Goal: Information Seeking & Learning: Learn about a topic

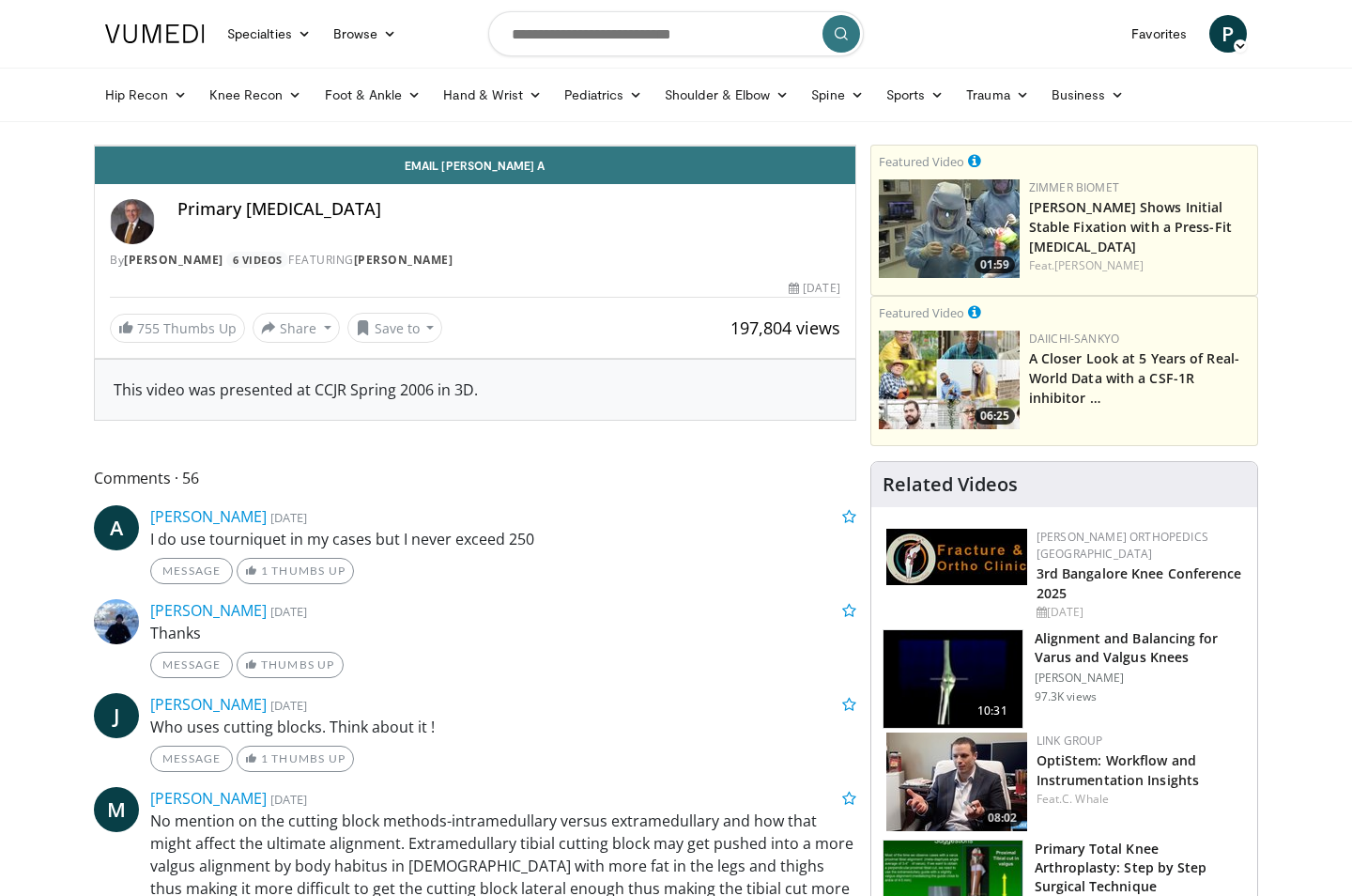
click at [502, 171] on icon "Video Player" at bounding box center [475, 146] width 53 height 53
click at [856, 108] on div "Loaded : 97.29% 28:07 25:31" at bounding box center [475, 99] width 760 height 18
click at [704, 165] on div "Video Player" at bounding box center [475, 145] width 457 height 37
click at [502, 171] on icon "Video Player" at bounding box center [475, 146] width 53 height 53
click at [856, 146] on span "Video Player" at bounding box center [836, 126] width 37 height 37
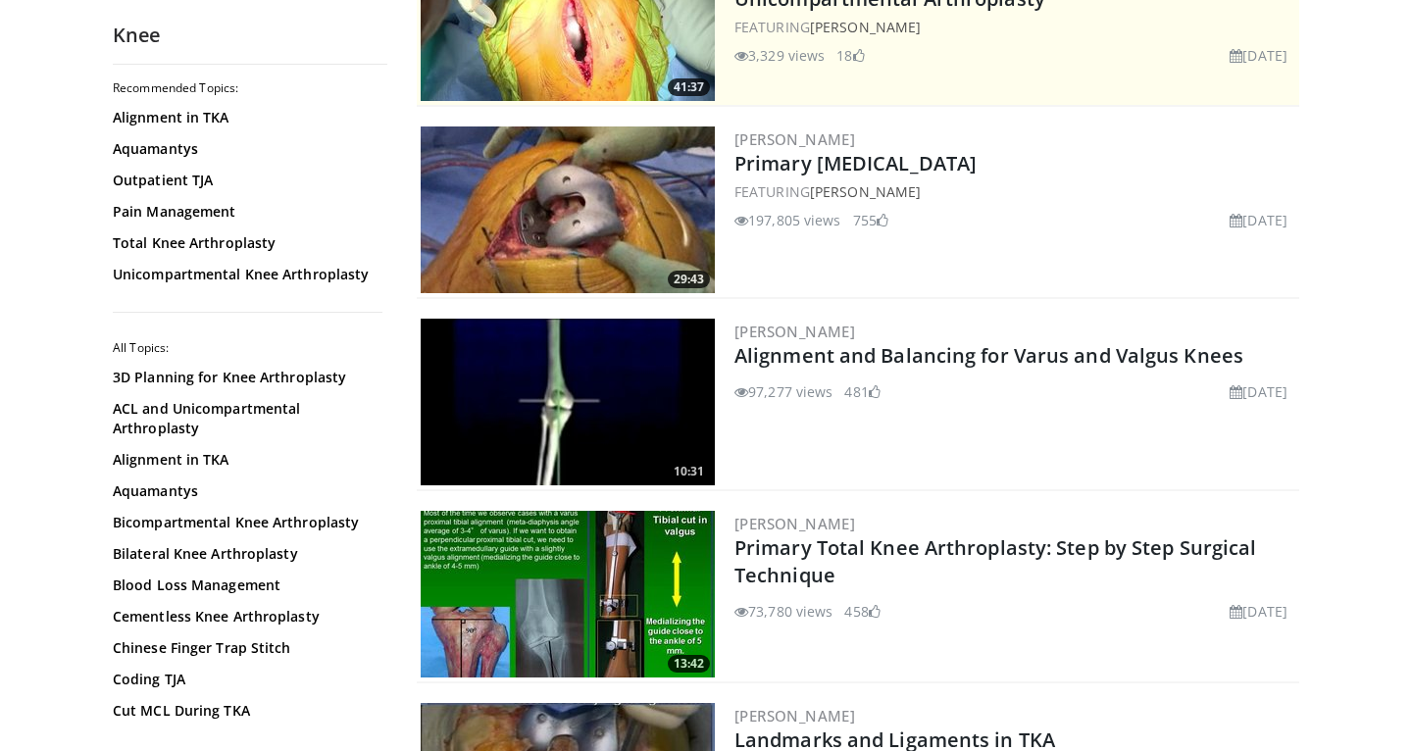
scroll to position [288, 0]
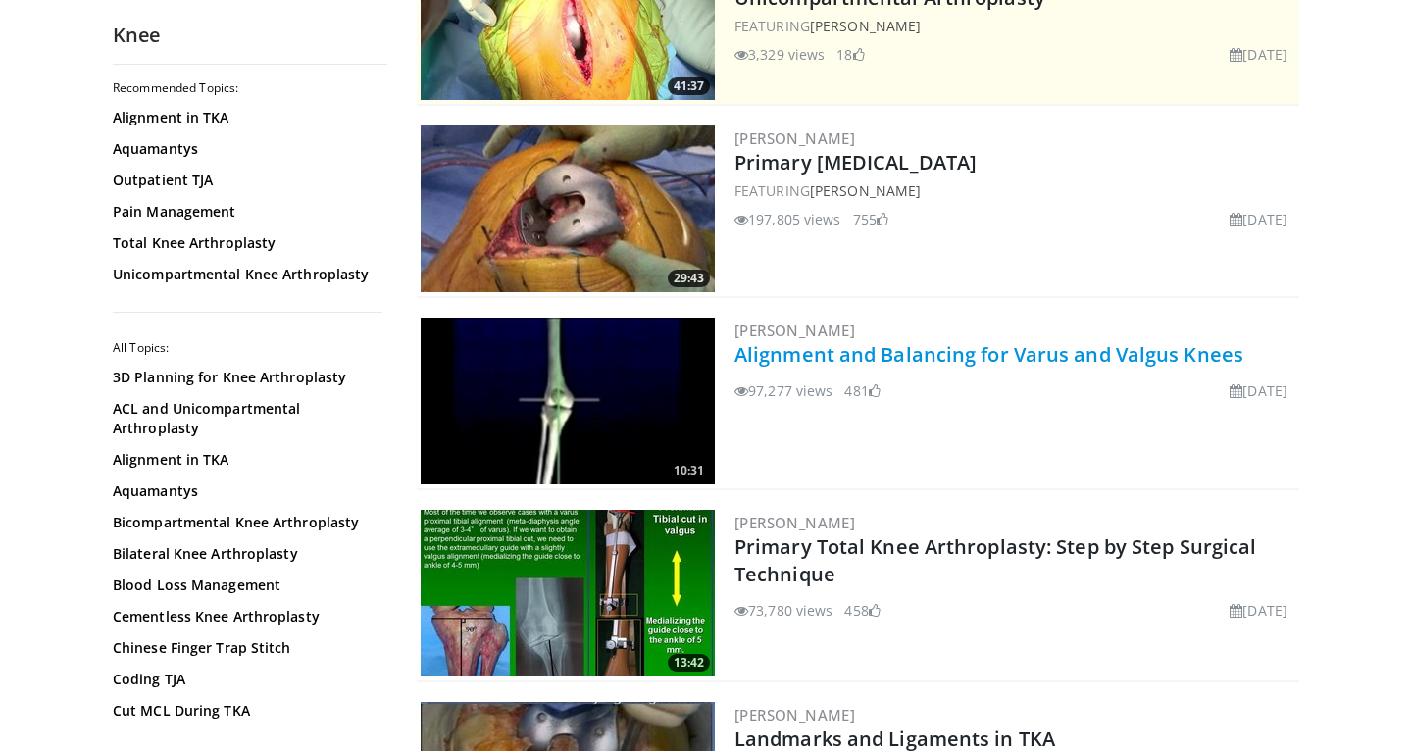
click at [903, 352] on link "Alignment and Balancing for Varus and Valgus Knees" at bounding box center [989, 354] width 509 height 26
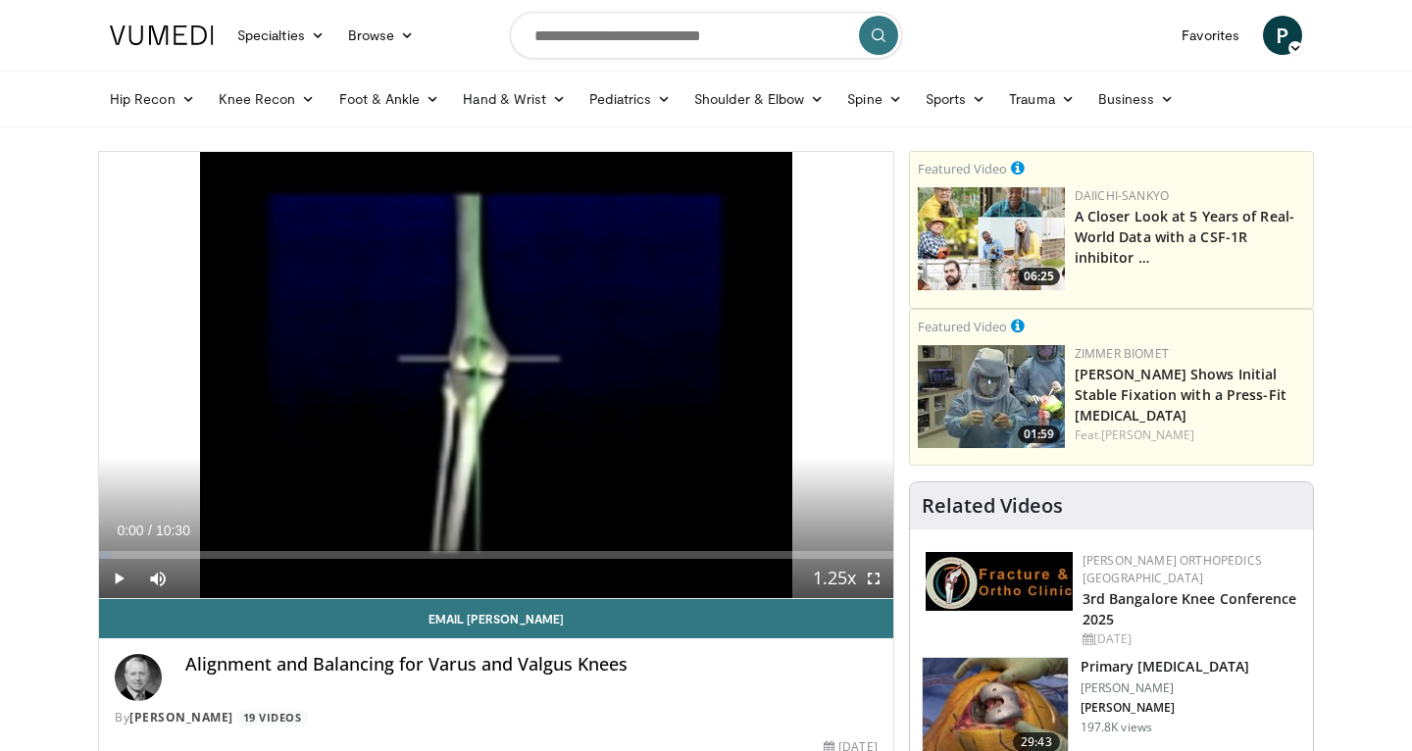
click at [117, 579] on span "Video Player" at bounding box center [118, 578] width 39 height 39
click at [872, 575] on span "Video Player" at bounding box center [873, 578] width 39 height 39
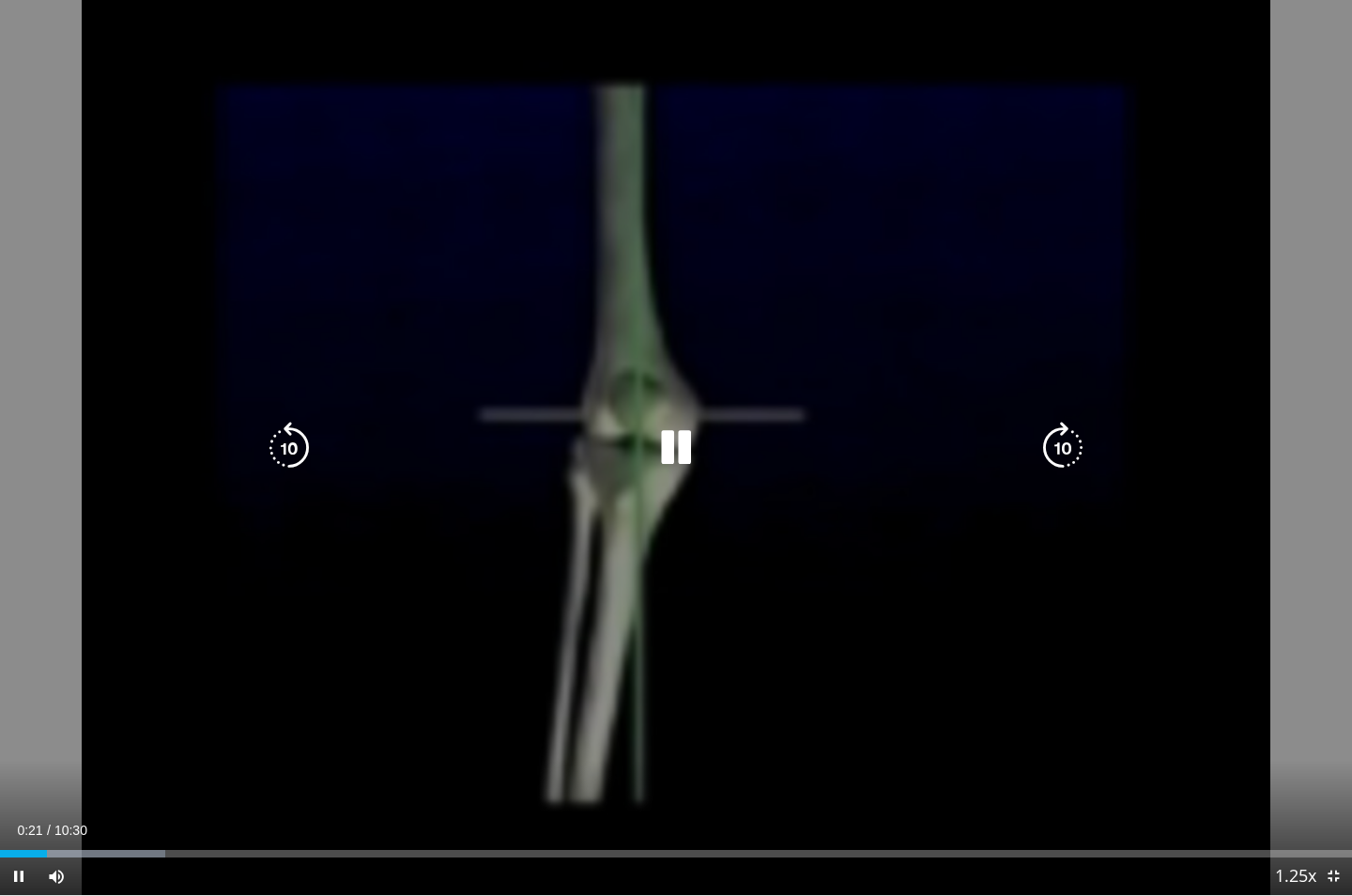
click at [666, 439] on icon "Video Player" at bounding box center [676, 447] width 53 height 53
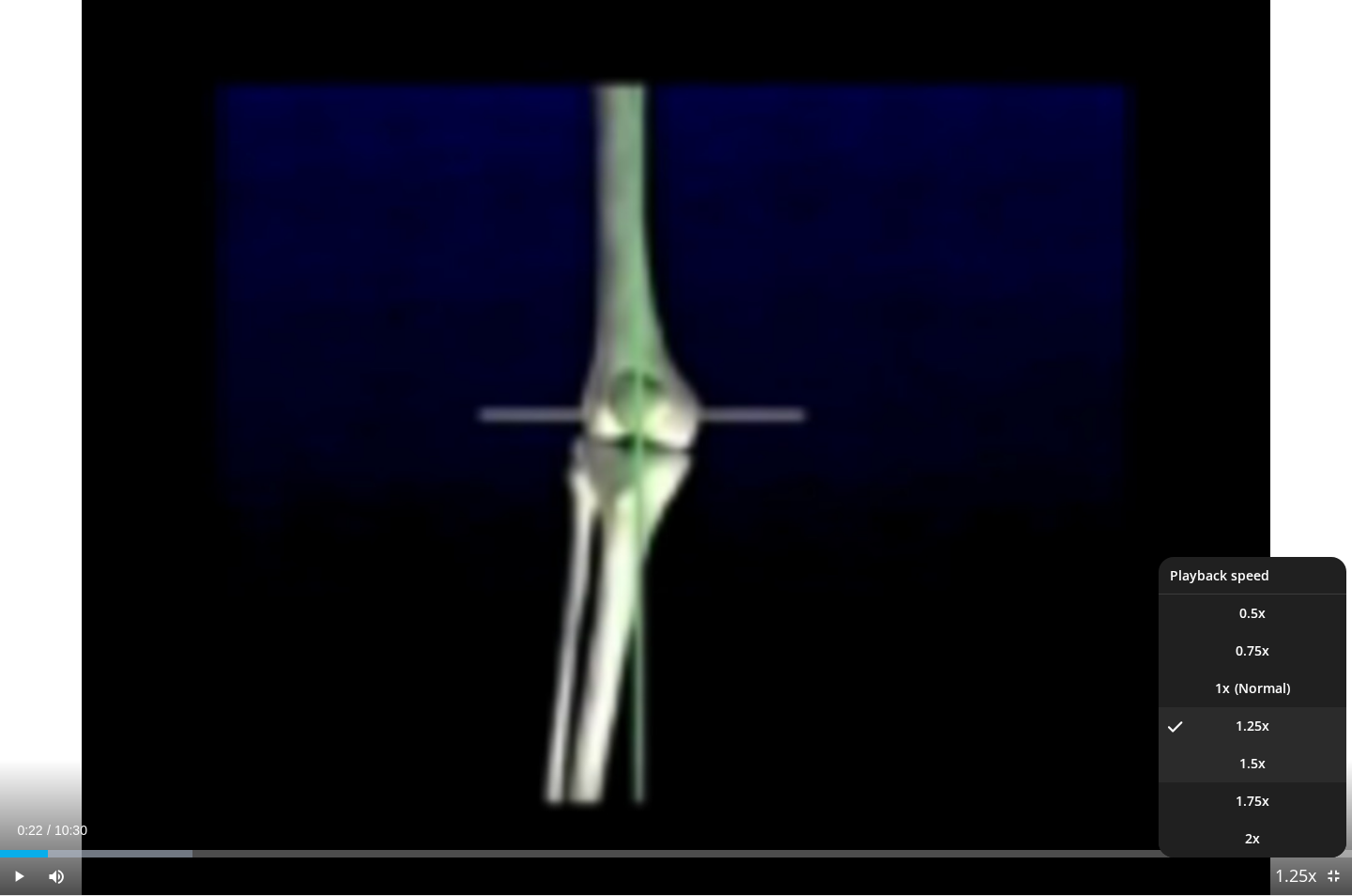
click at [1250, 667] on li "1.5x" at bounding box center [1252, 763] width 188 height 37
click at [1235, 667] on li "1x" at bounding box center [1252, 687] width 188 height 37
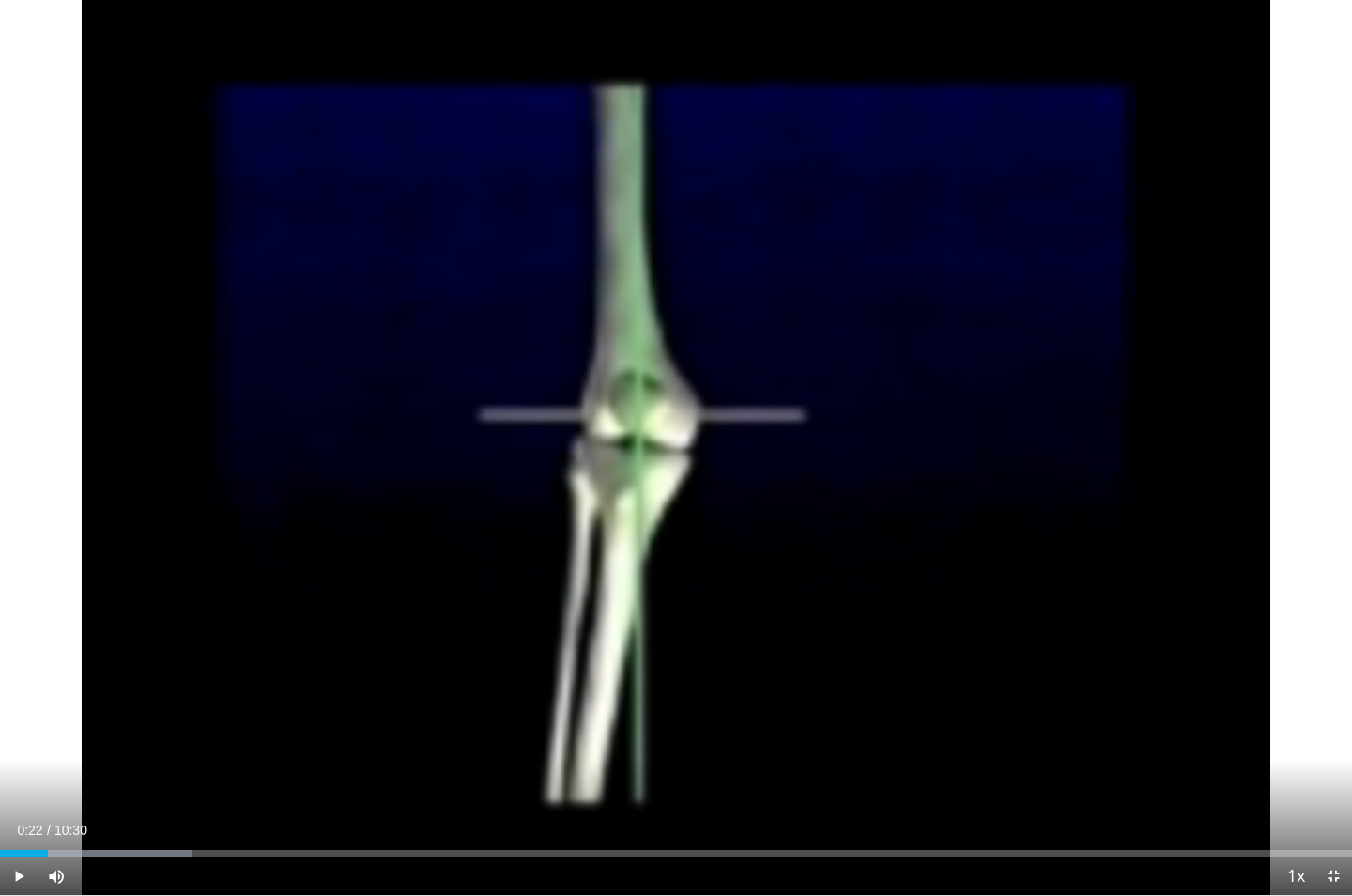
click at [1343, 667] on span "Video Player" at bounding box center [1333, 875] width 37 height 37
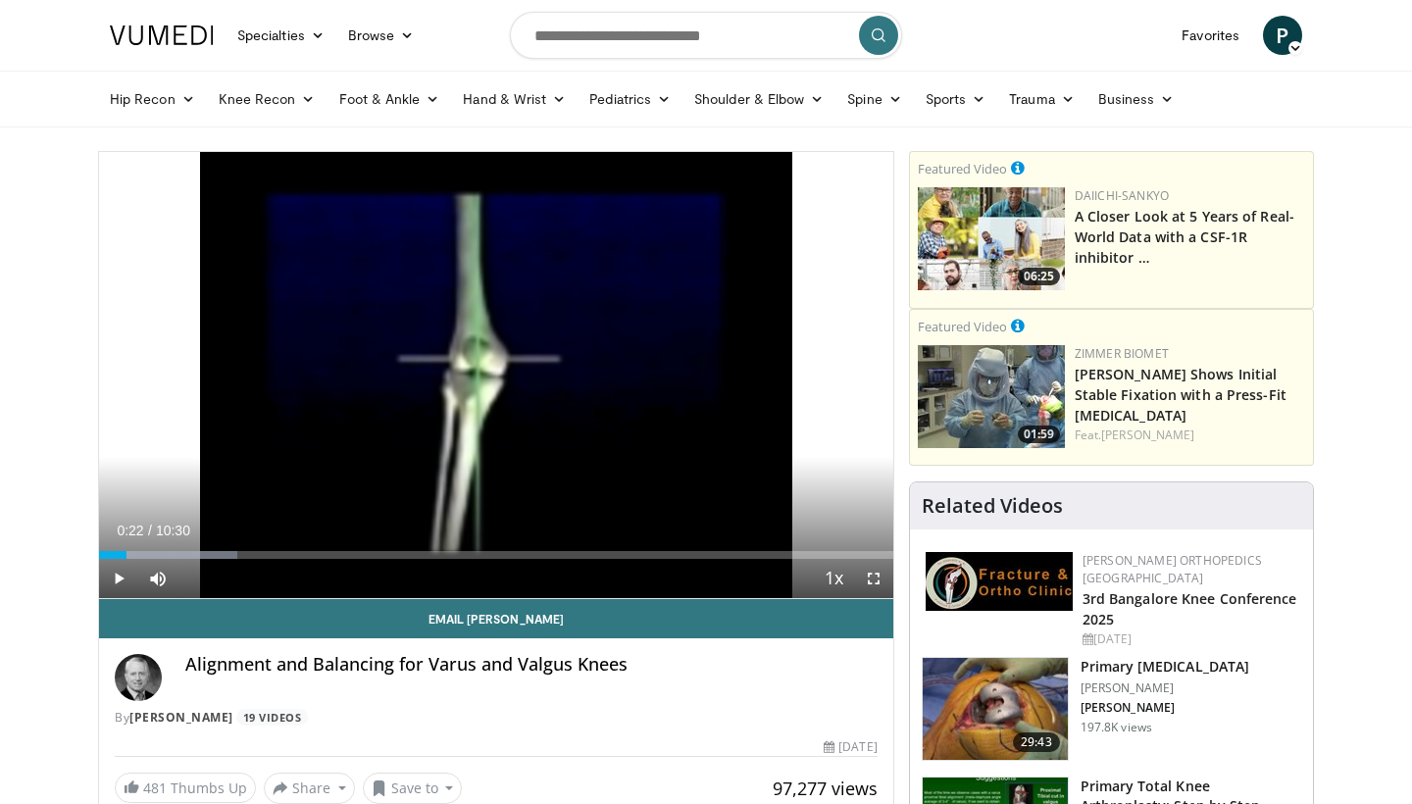
click at [116, 582] on span "Video Player" at bounding box center [118, 578] width 39 height 39
click at [875, 579] on span "Video Player" at bounding box center [873, 578] width 39 height 39
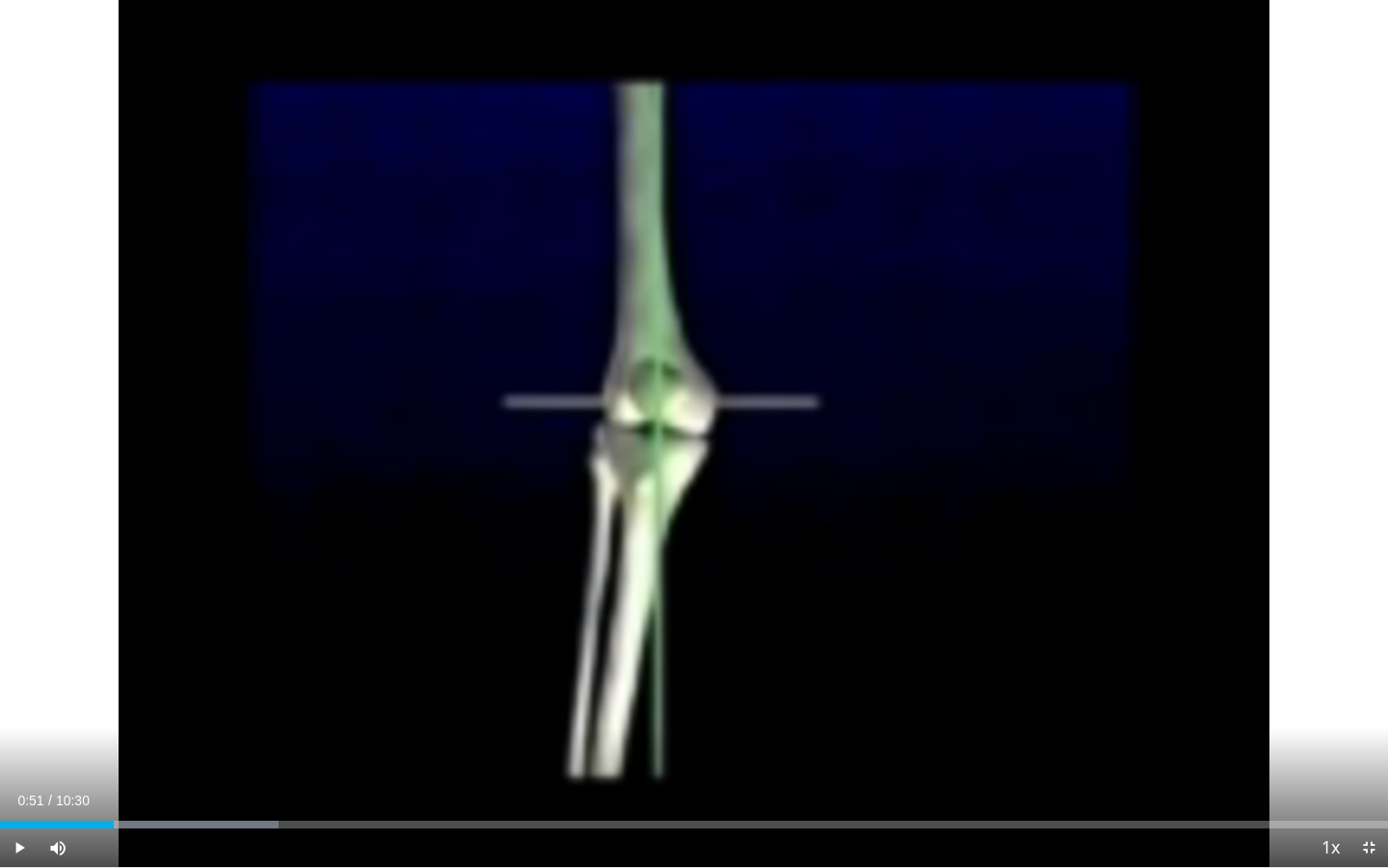
click at [1368, 685] on span "Video Player" at bounding box center [1368, 847] width 38 height 38
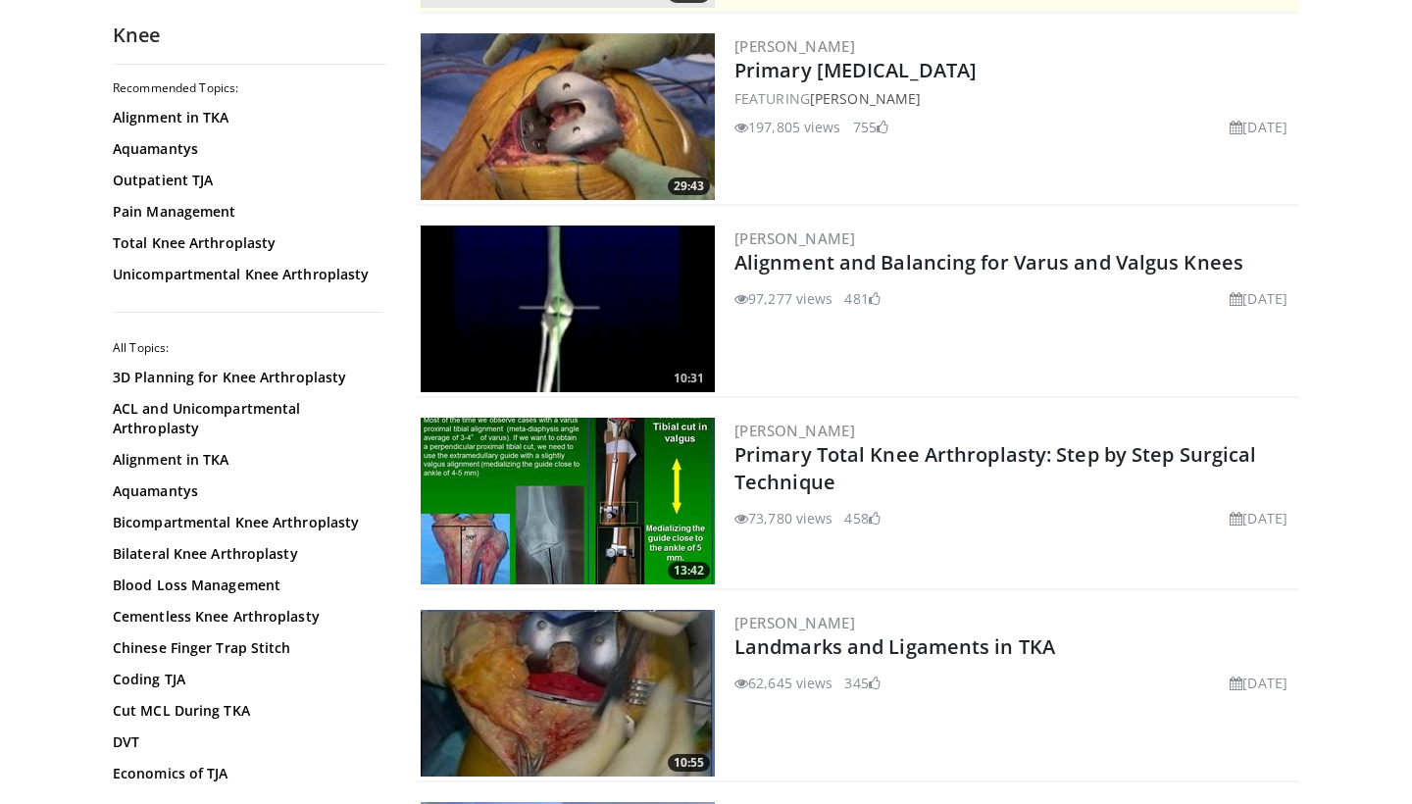
scroll to position [382, 0]
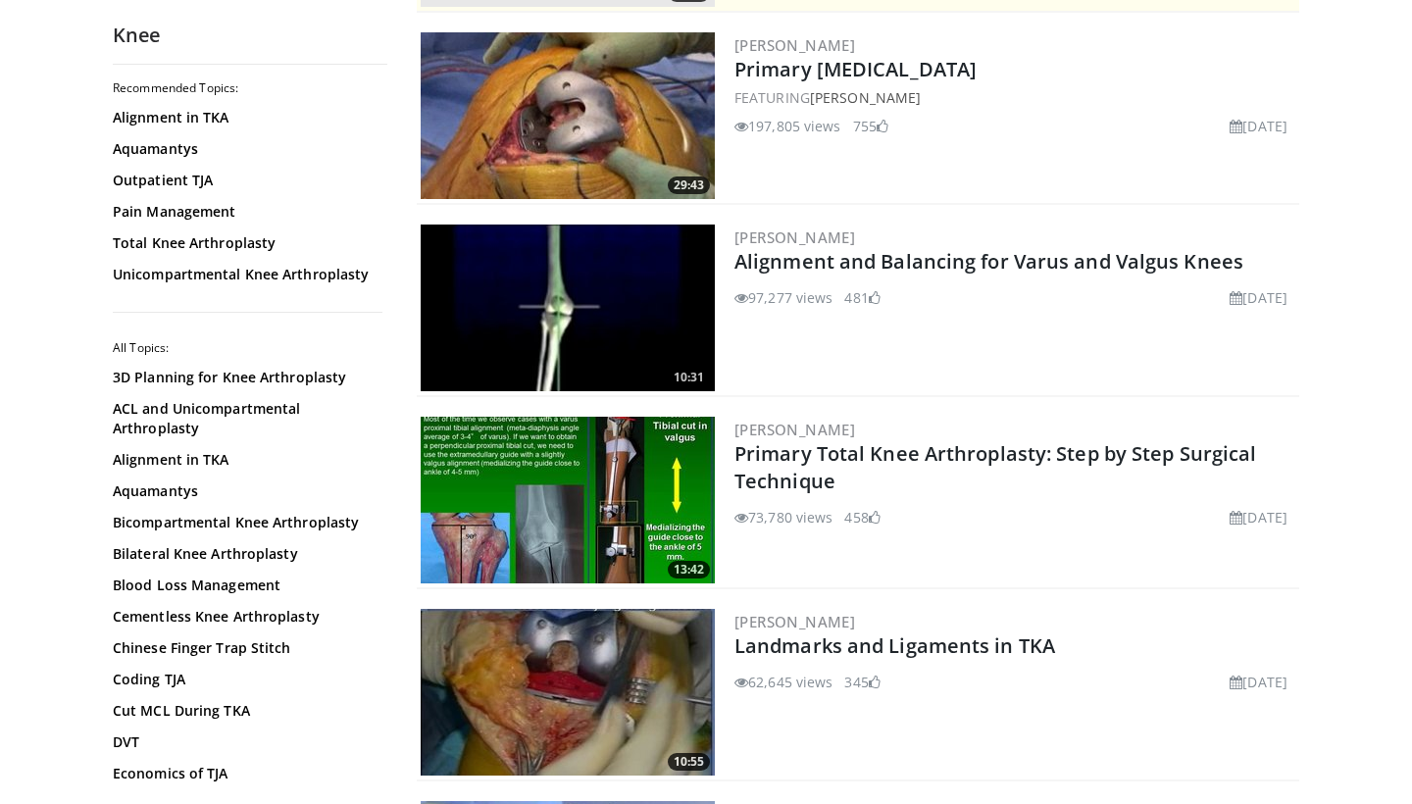
click at [623, 494] on img at bounding box center [568, 500] width 294 height 167
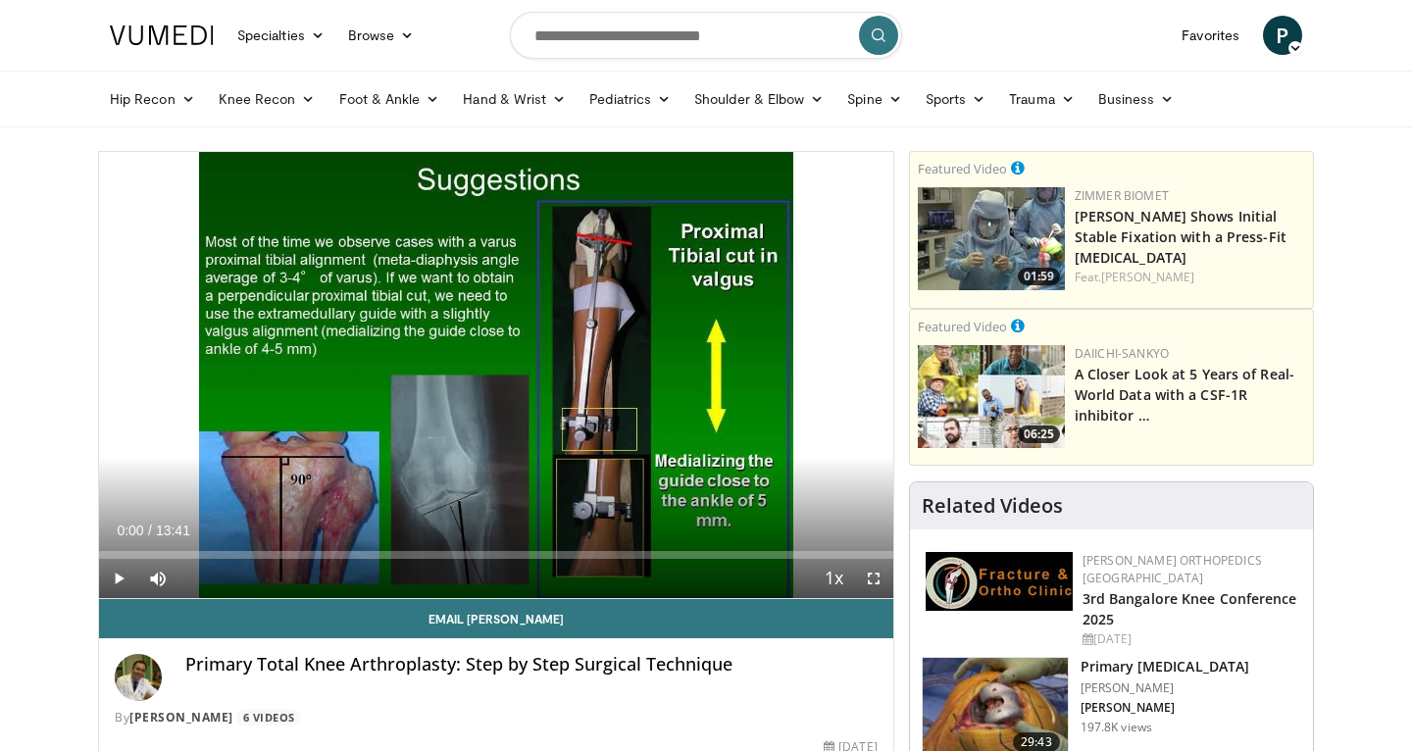
click at [871, 581] on span "Video Player" at bounding box center [873, 578] width 39 height 39
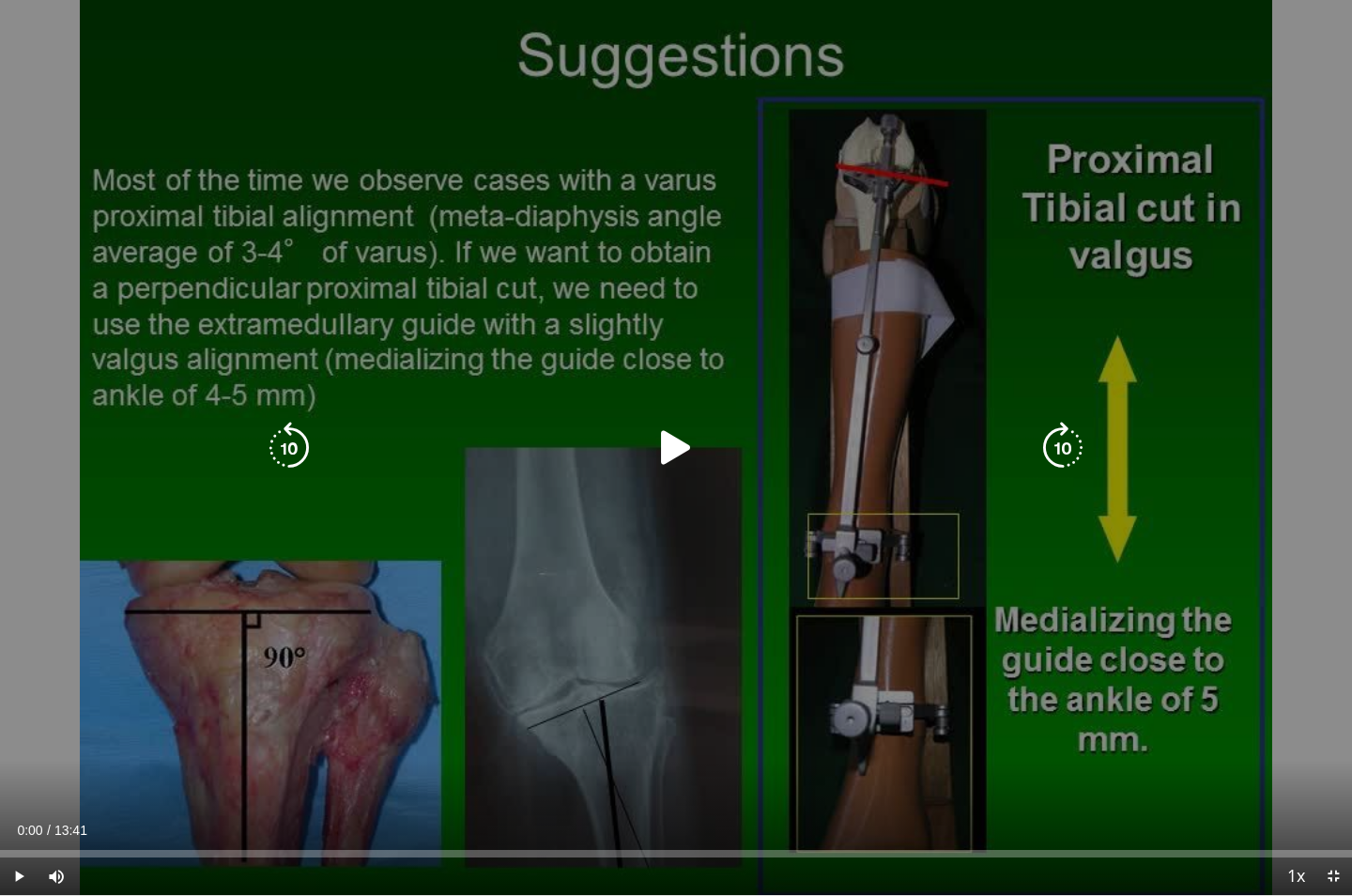
click at [647, 459] on div "Video Player" at bounding box center [675, 447] width 811 height 37
click at [669, 454] on icon "Video Player" at bounding box center [676, 447] width 53 height 53
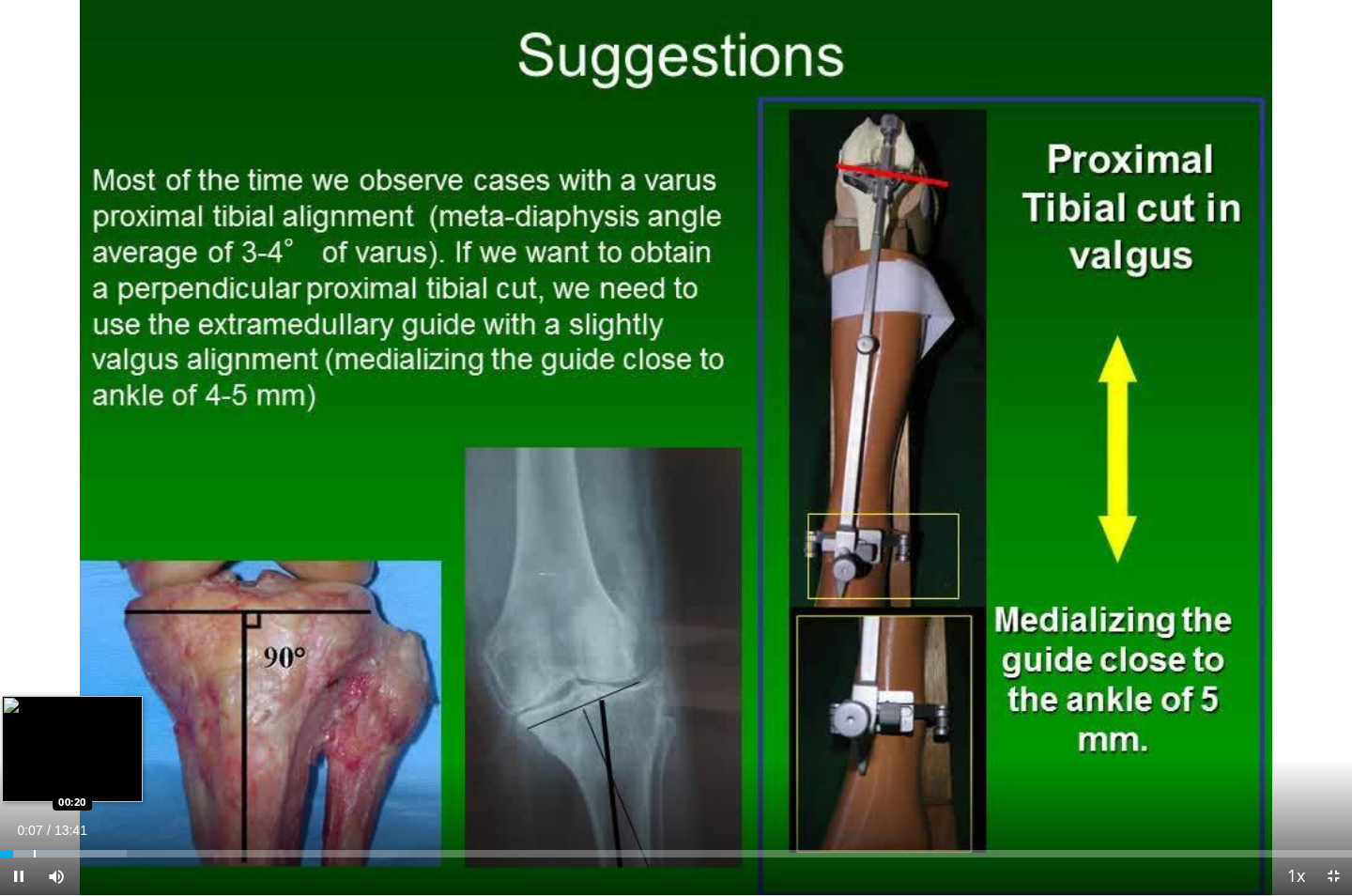
click at [34, 718] on div "Progress Bar" at bounding box center [34, 854] width 2 height 8
click at [45, 718] on div "Progress Bar" at bounding box center [46, 854] width 2 height 8
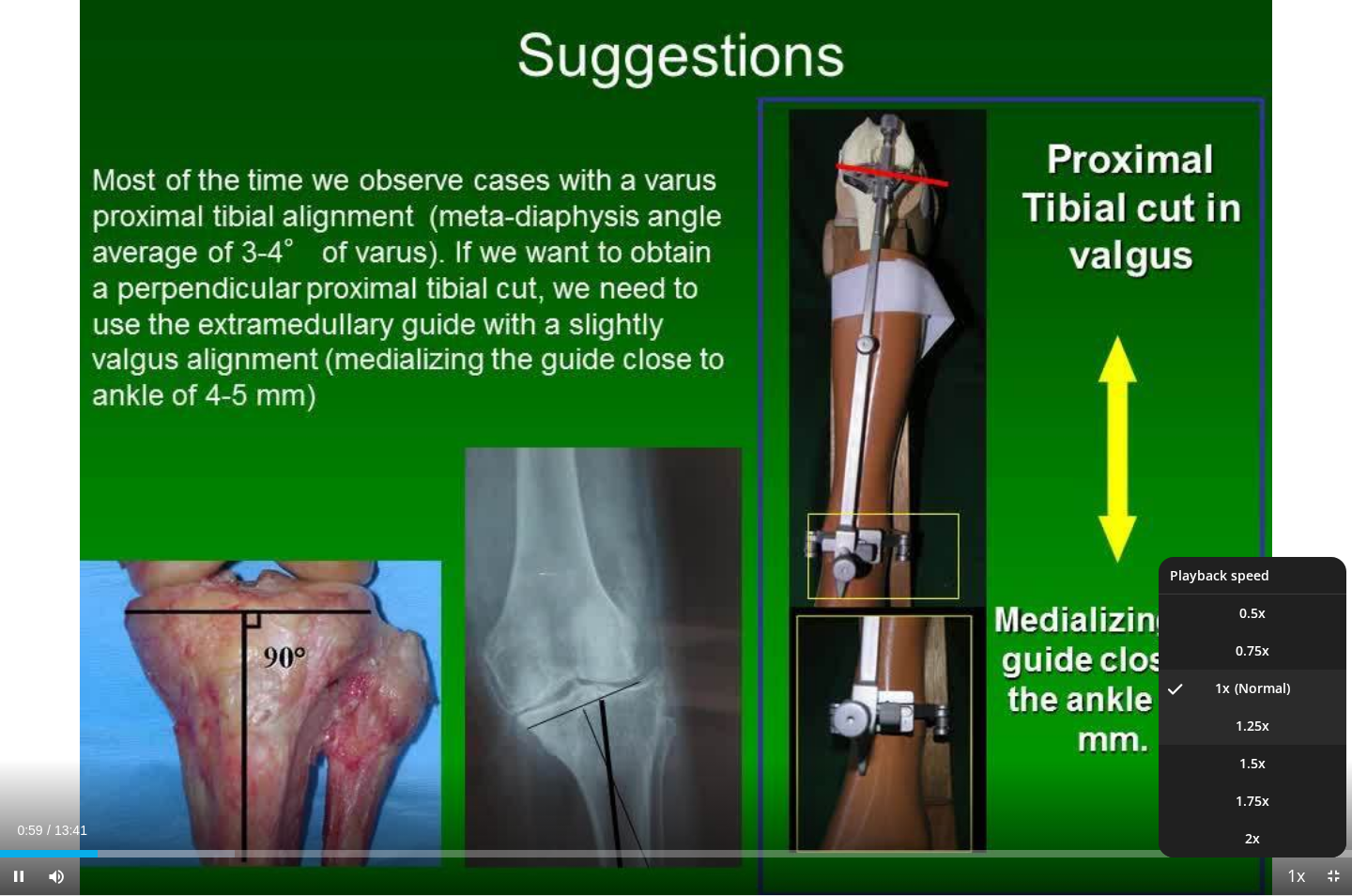
click at [1246, 718] on span "1.25x" at bounding box center [1252, 726] width 34 height 19
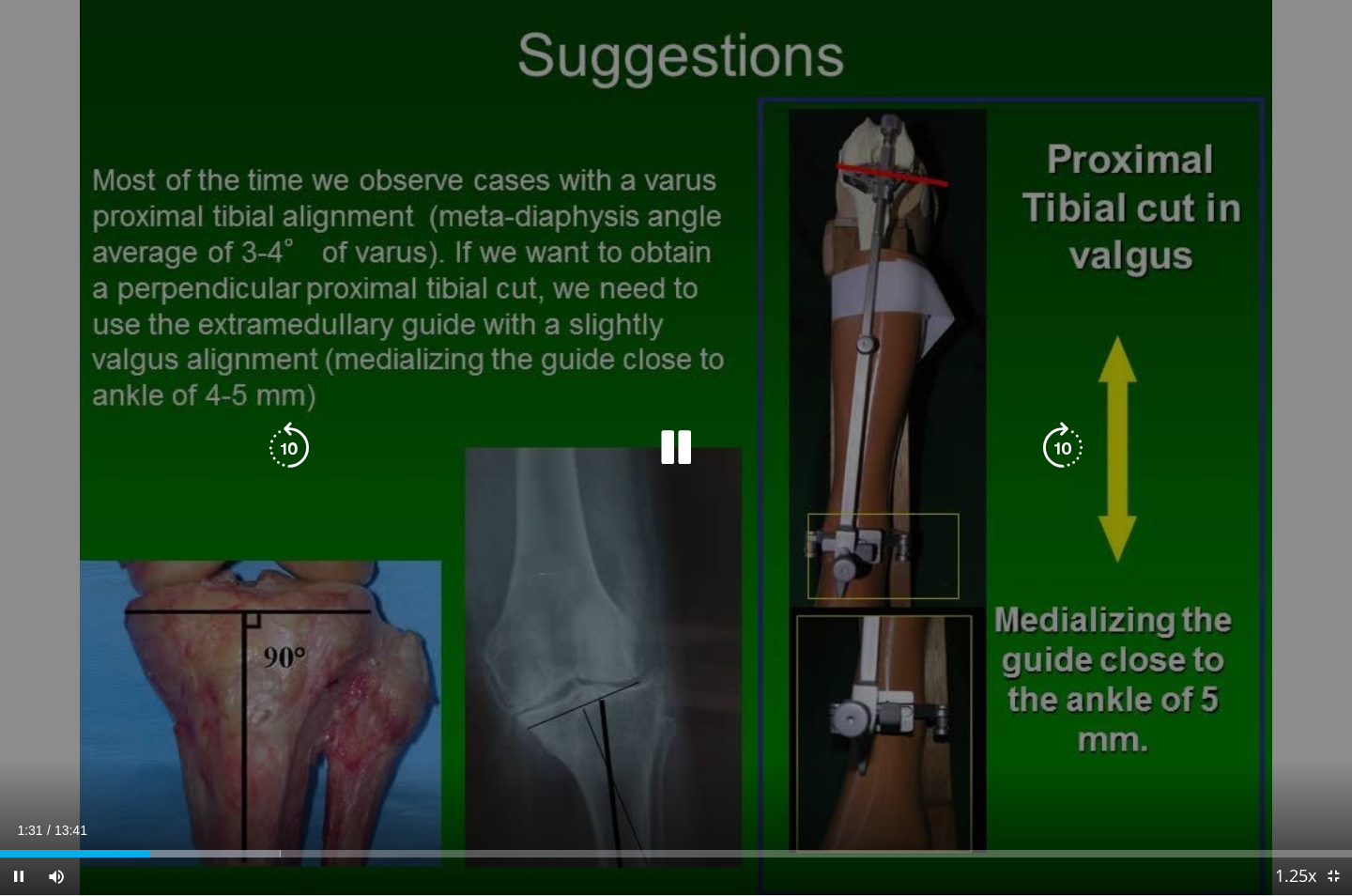
click at [1055, 444] on icon "Video Player" at bounding box center [1063, 447] width 53 height 53
click at [1070, 441] on icon "Video Player" at bounding box center [1063, 447] width 53 height 53
click at [1049, 456] on icon "Video Player" at bounding box center [1063, 447] width 53 height 53
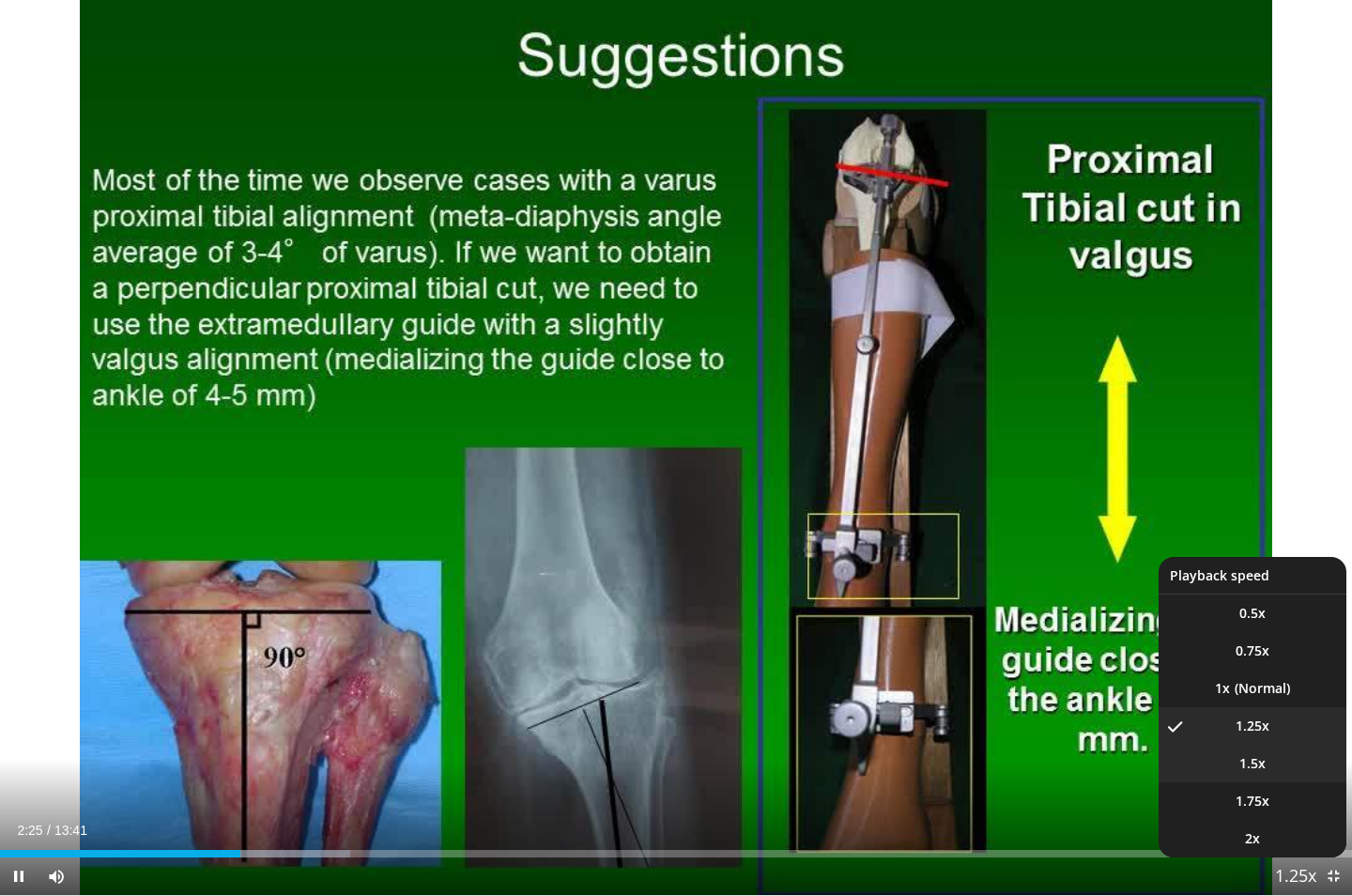
click at [1240, 718] on span "1.5x" at bounding box center [1252, 764] width 26 height 19
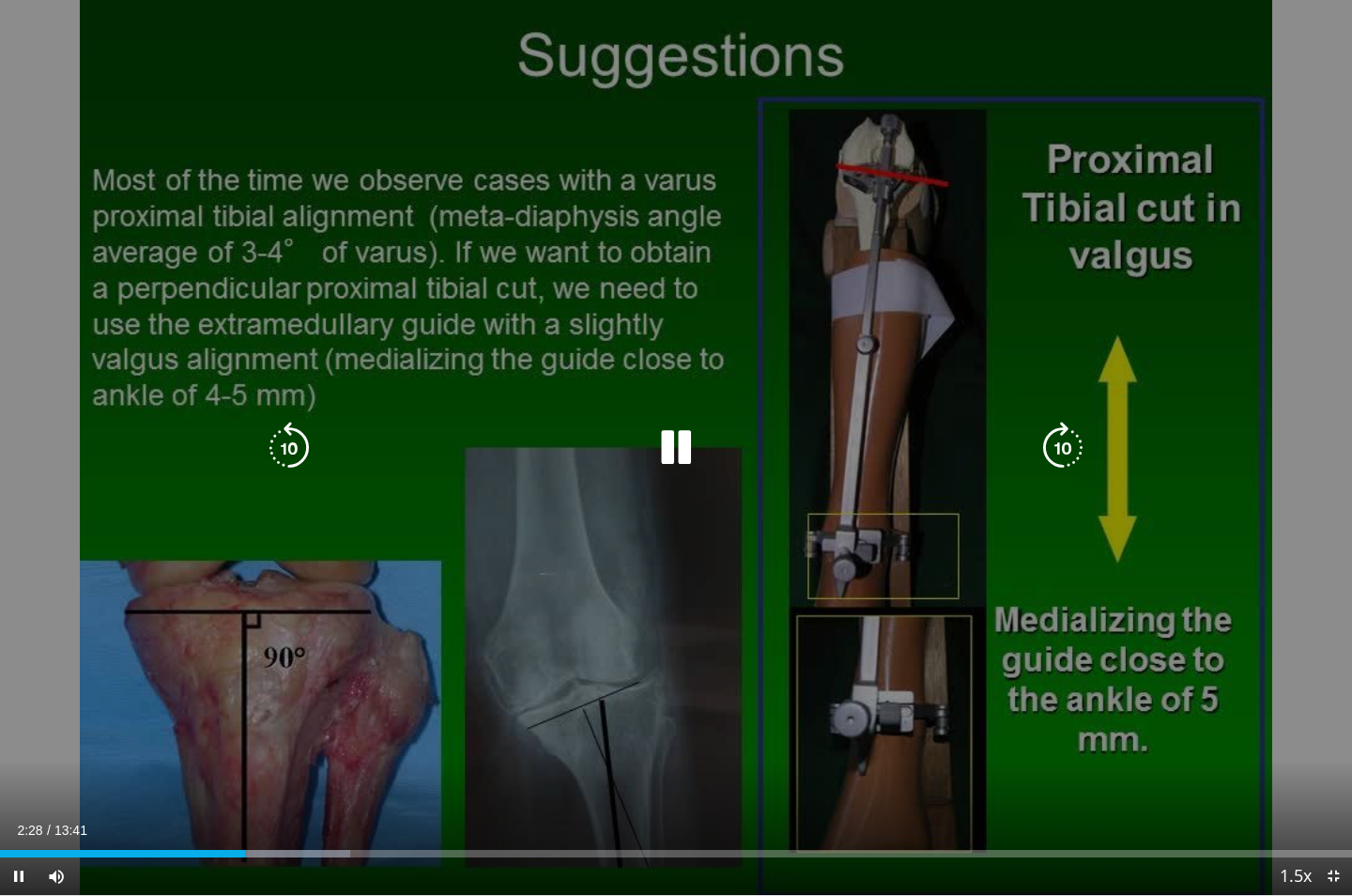
click at [676, 446] on icon "Video Player" at bounding box center [676, 447] width 53 height 53
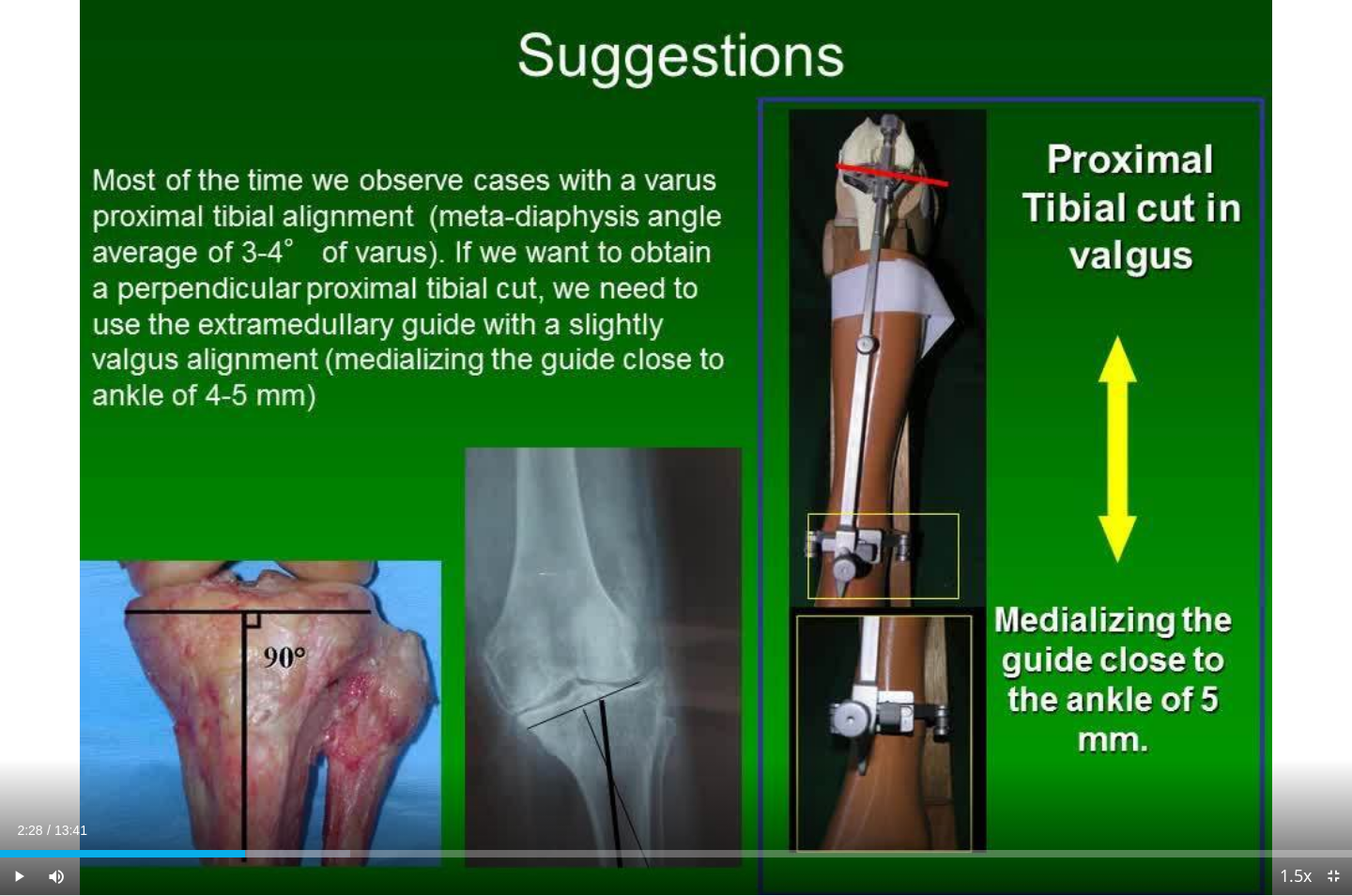
click at [1330, 718] on span "Video Player" at bounding box center [1333, 875] width 37 height 37
